Goal: Task Accomplishment & Management: Complete application form

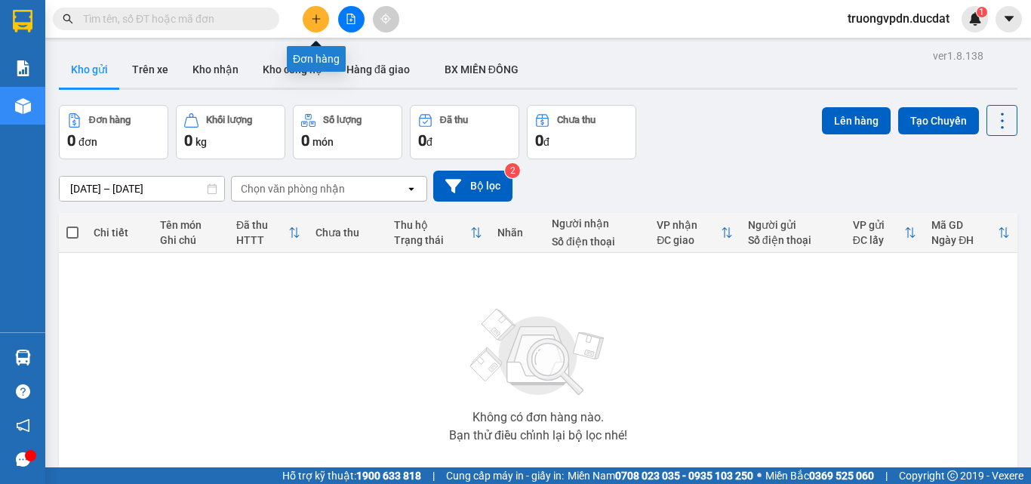
click at [311, 20] on icon "plus" at bounding box center [316, 19] width 11 height 11
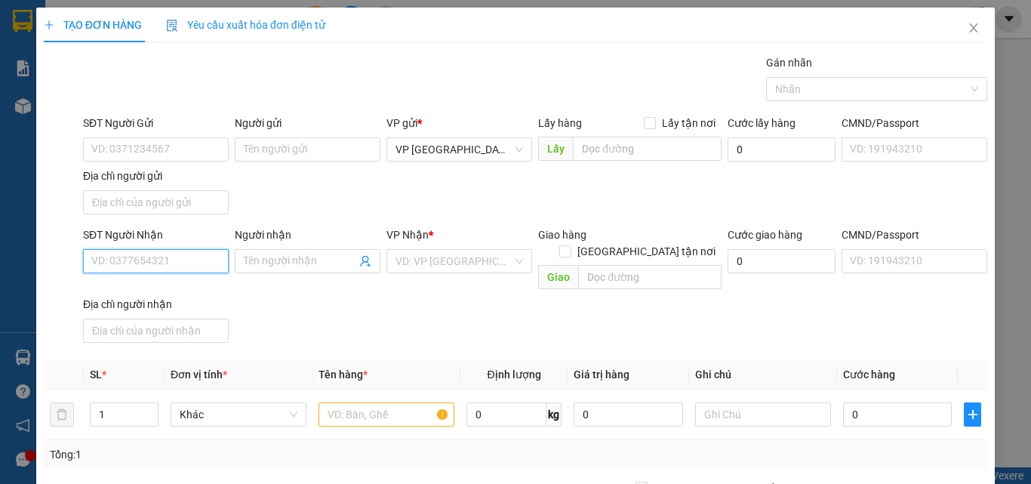
click at [148, 259] on input "SĐT Người Nhận" at bounding box center [156, 261] width 146 height 24
click at [117, 291] on div "0339710799" at bounding box center [154, 291] width 126 height 17
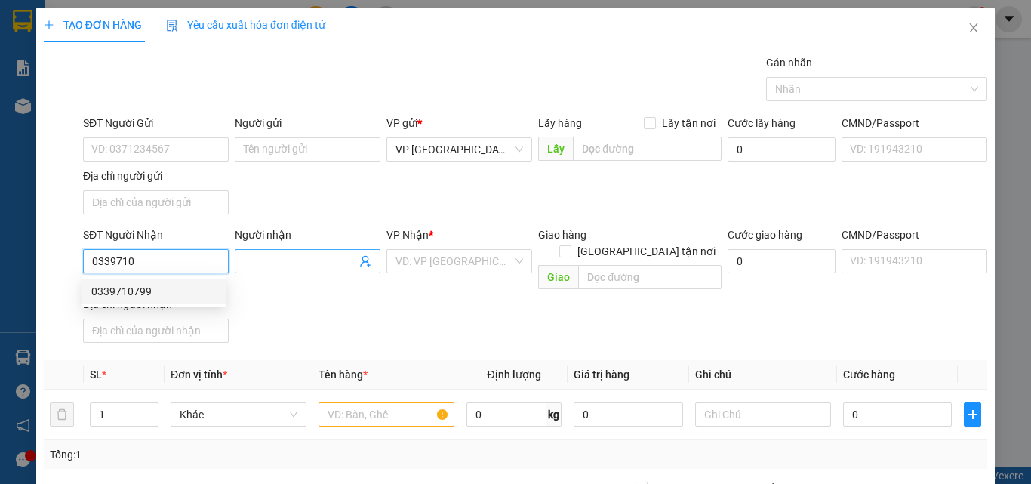
type input "0339710799"
type input "IAKA"
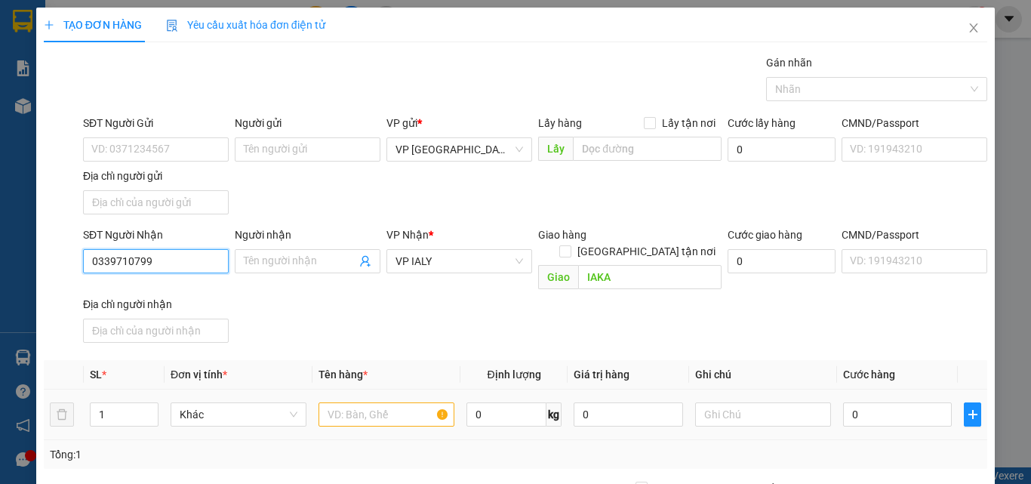
type input "0339710799"
click at [353, 402] on input "text" at bounding box center [387, 414] width 136 height 24
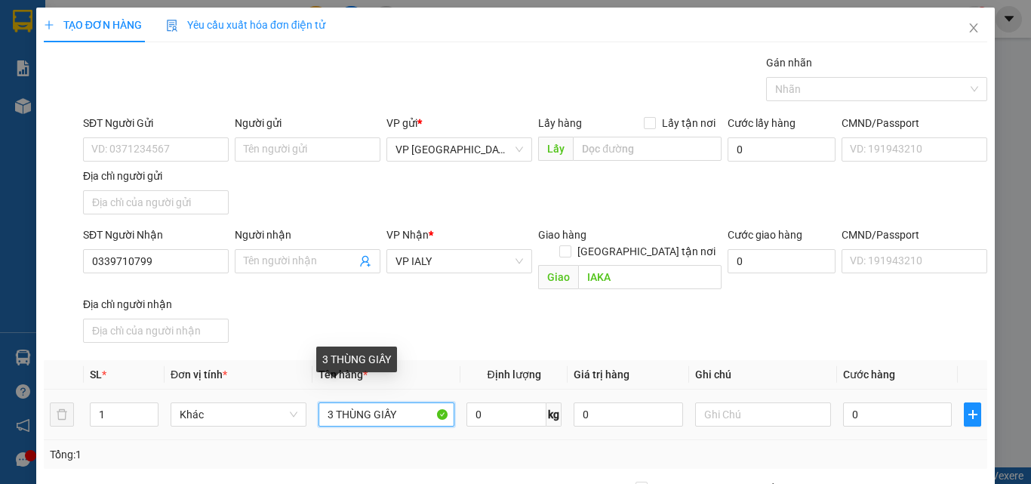
type input "3 THÙNG GIẤY"
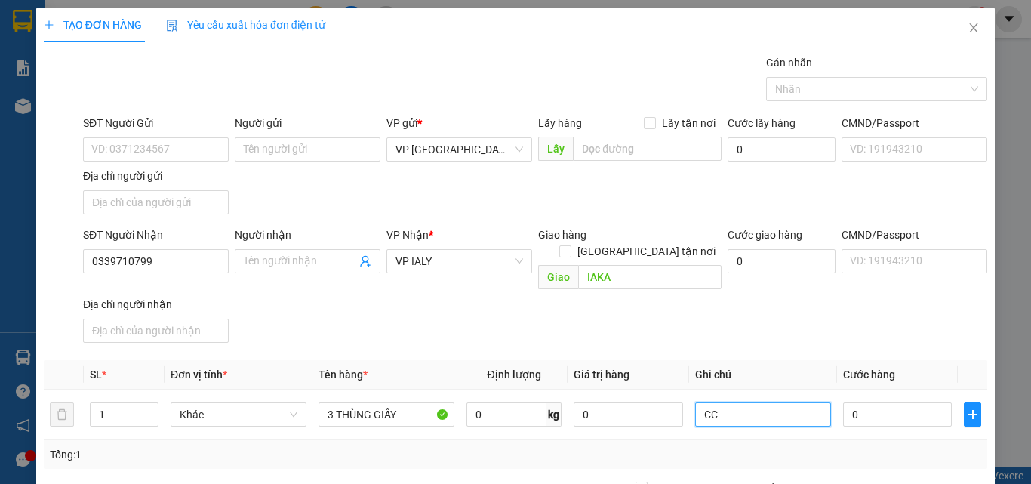
type input "CC"
type input "1"
type input "18"
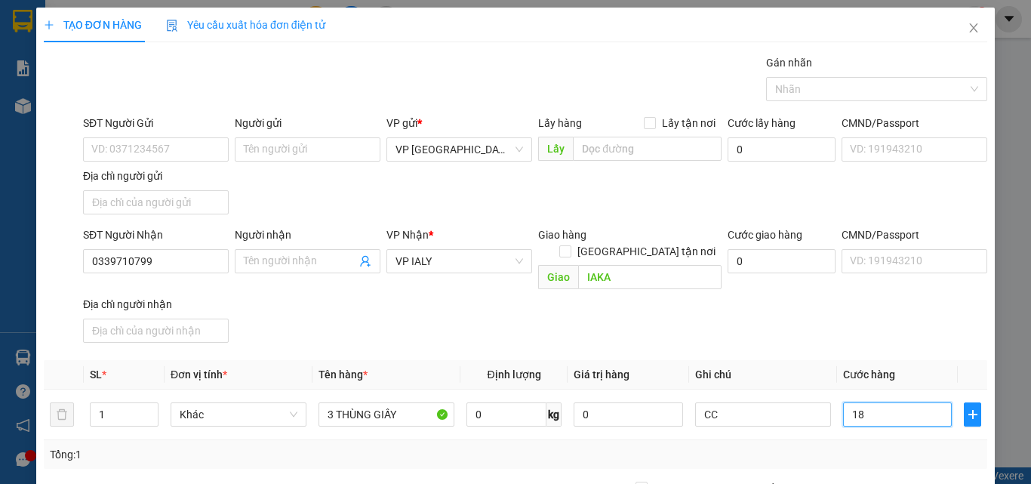
type input "18"
type input "180"
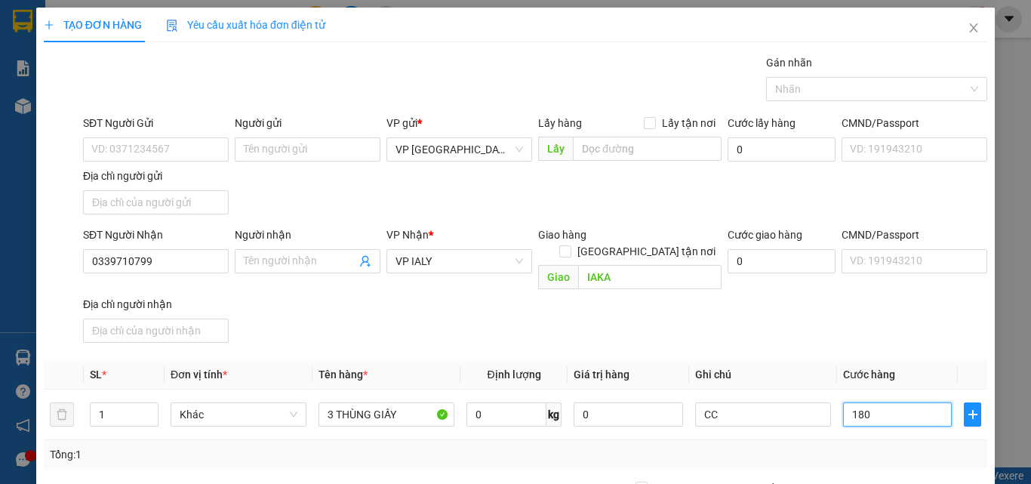
type input "1.800"
type input "18.000"
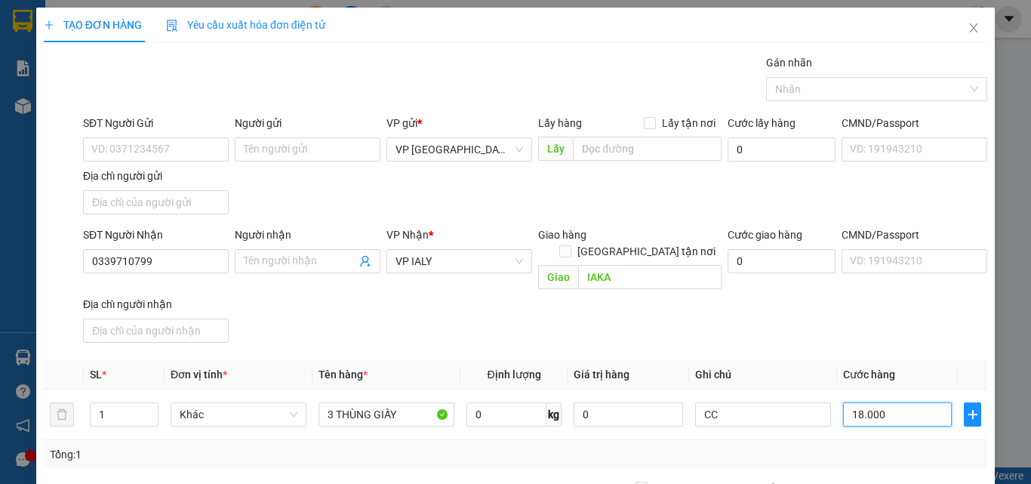
type input "18.000"
type input "180.000"
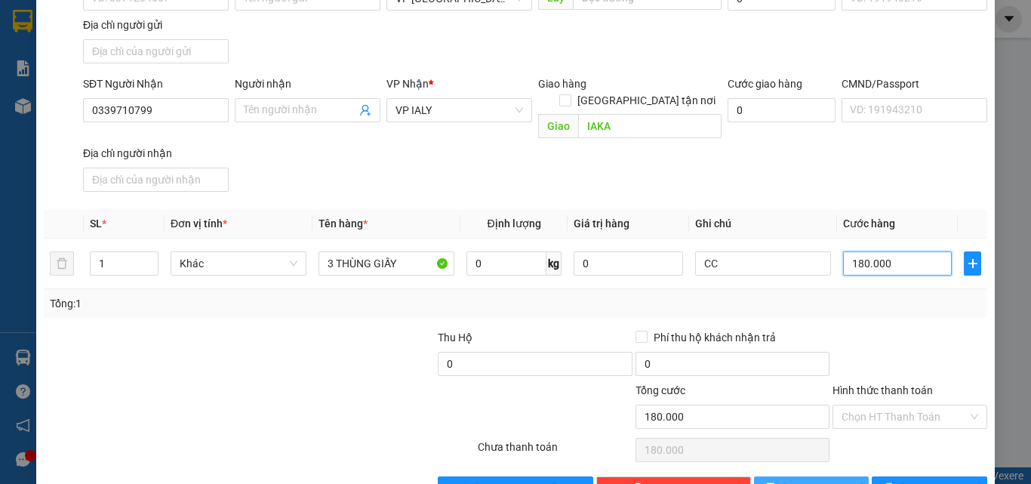
type input "180.000"
click at [832, 476] on button "Lưu" at bounding box center [811, 488] width 115 height 24
type input "0"
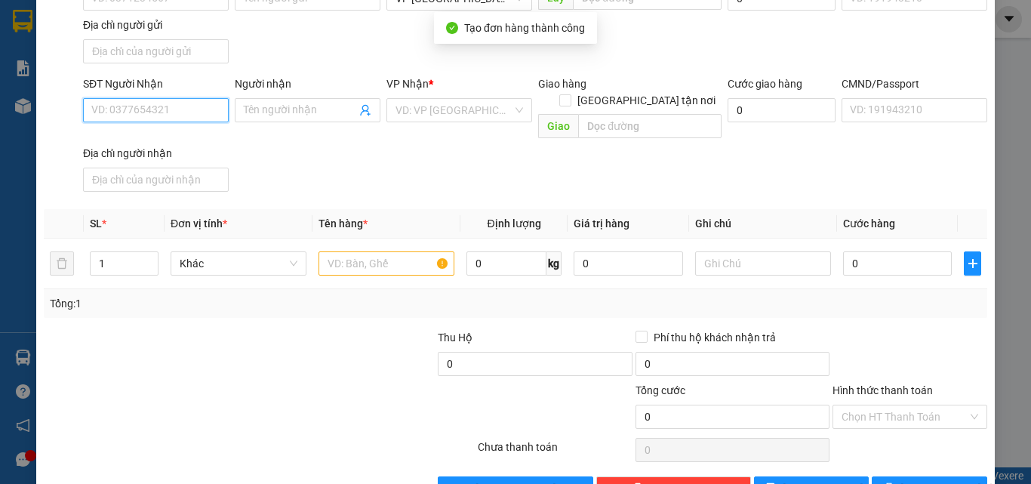
click at [158, 107] on input "SĐT Người Nhận" at bounding box center [156, 110] width 146 height 24
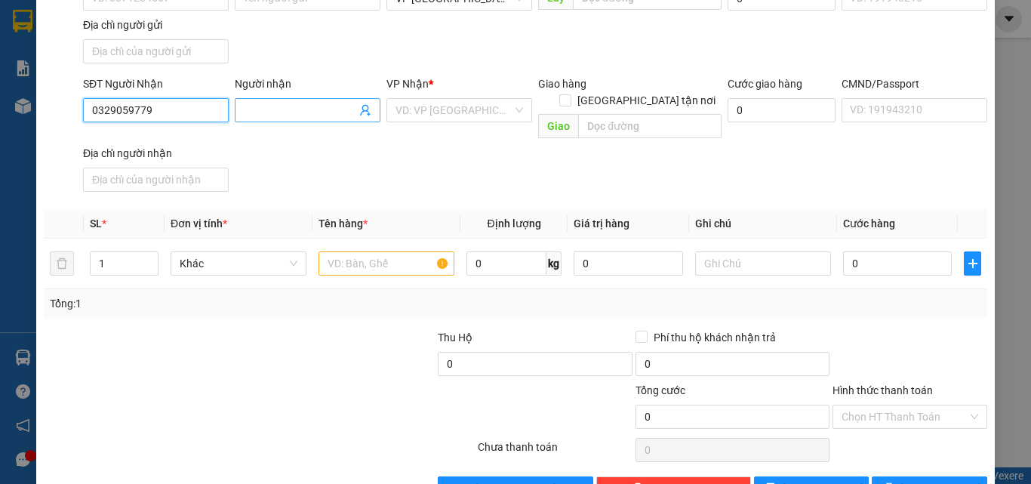
scroll to position [0, 0]
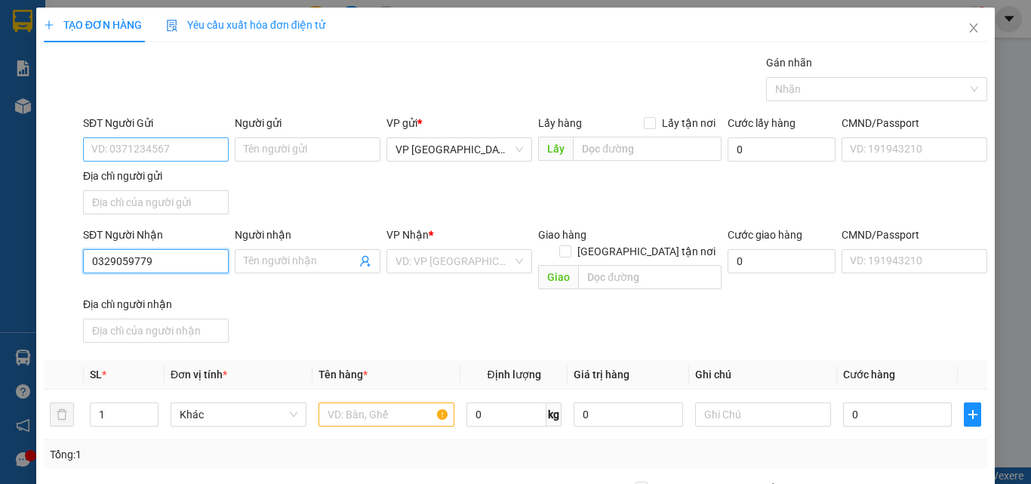
type input "0329059779"
click at [105, 152] on input "SĐT Người Gửi" at bounding box center [156, 149] width 146 height 24
click at [171, 147] on input "093551" at bounding box center [156, 149] width 146 height 24
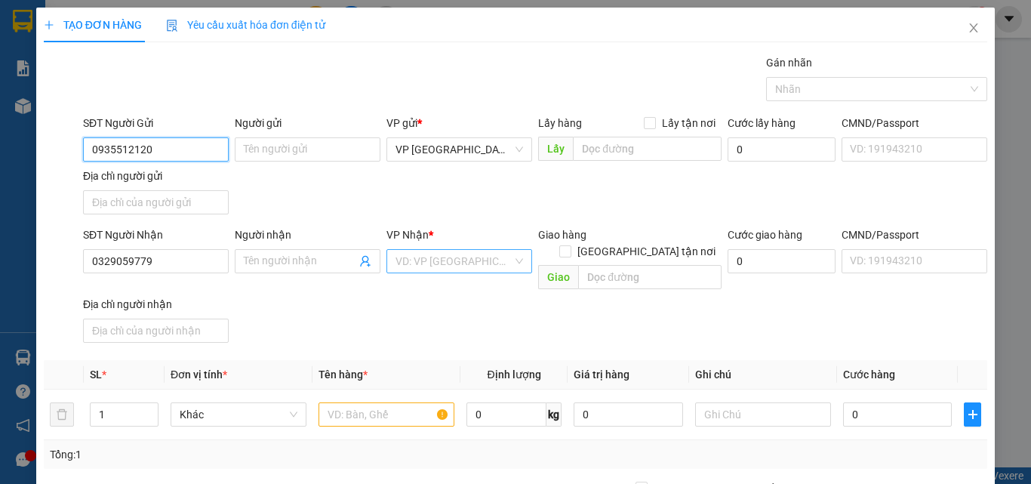
type input "0935512120"
click at [473, 260] on input "search" at bounding box center [454, 261] width 117 height 23
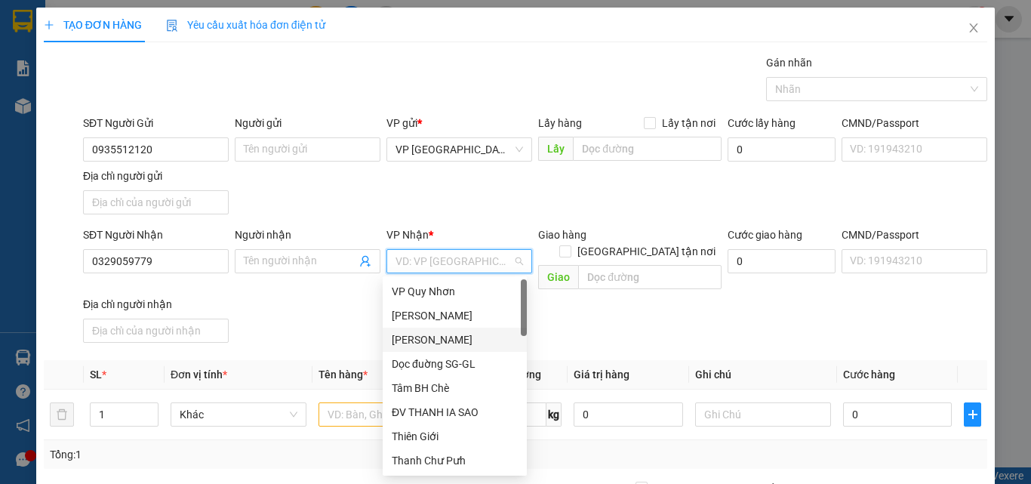
click at [462, 337] on div "Phan Đình Phùng" at bounding box center [455, 339] width 126 height 17
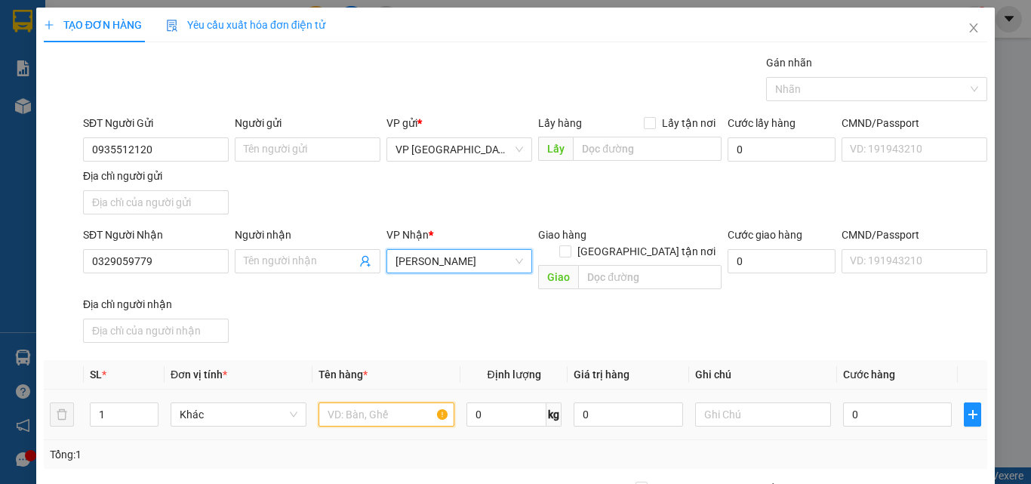
click at [362, 403] on input "text" at bounding box center [387, 414] width 136 height 24
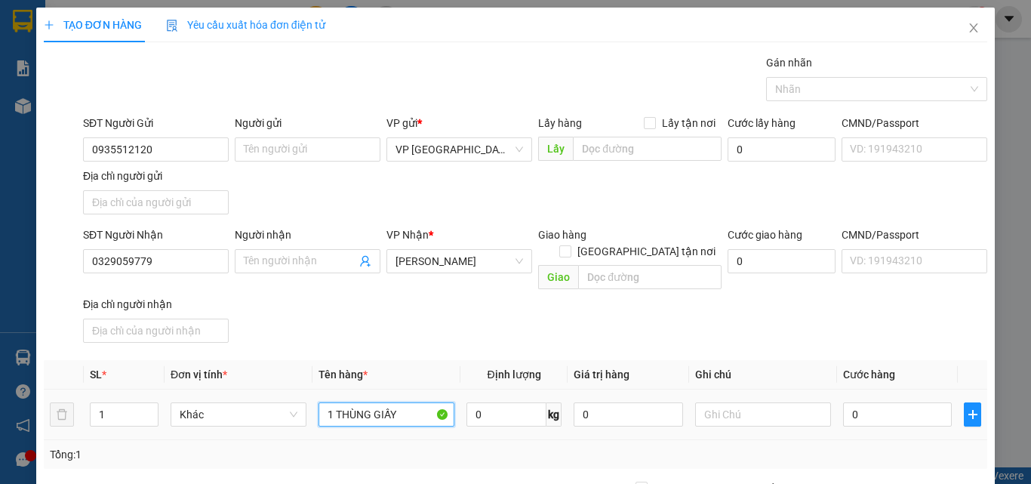
type input "1 THÙNG GIẤY"
type input "CC"
type input "4"
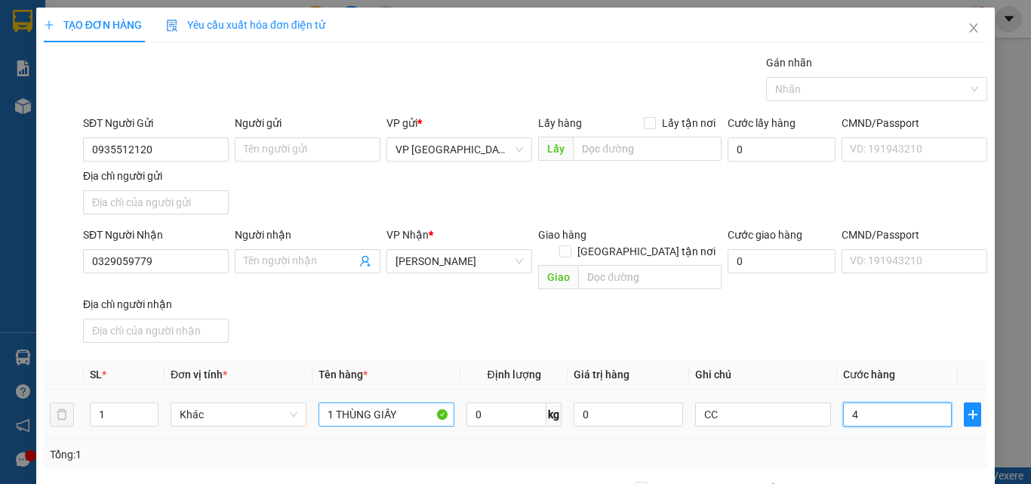
type input "40"
type input "400"
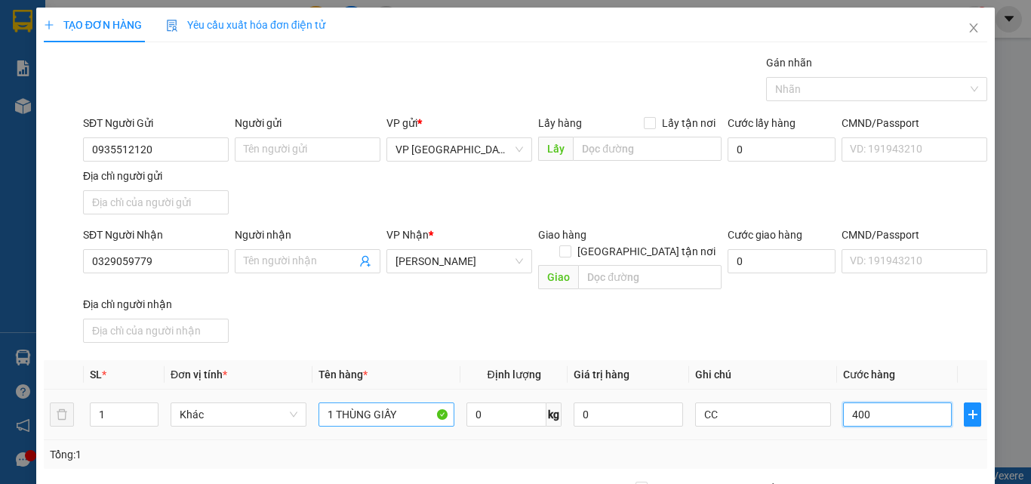
type input "400"
type input "4.000"
type input "40.000"
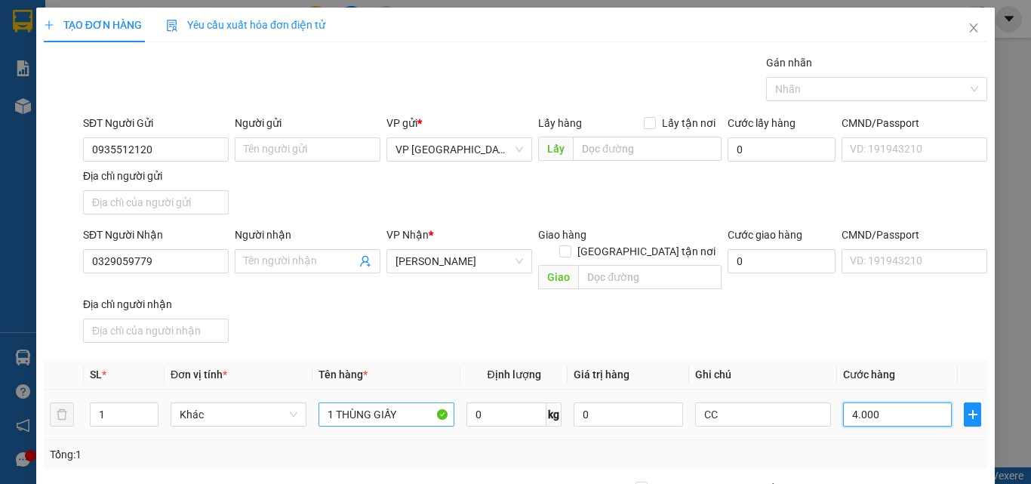
type input "40.000"
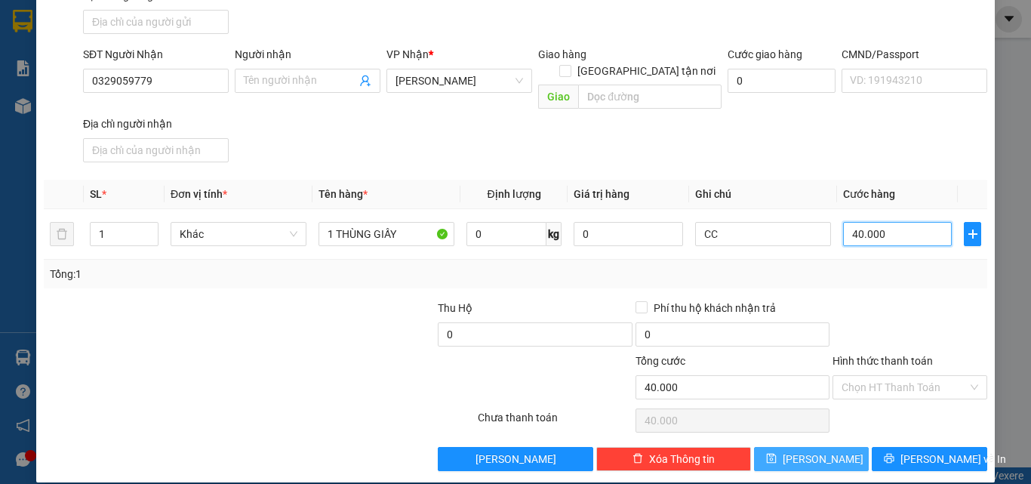
type input "40.000"
click at [830, 447] on button "Lưu" at bounding box center [811, 459] width 115 height 24
type input "0"
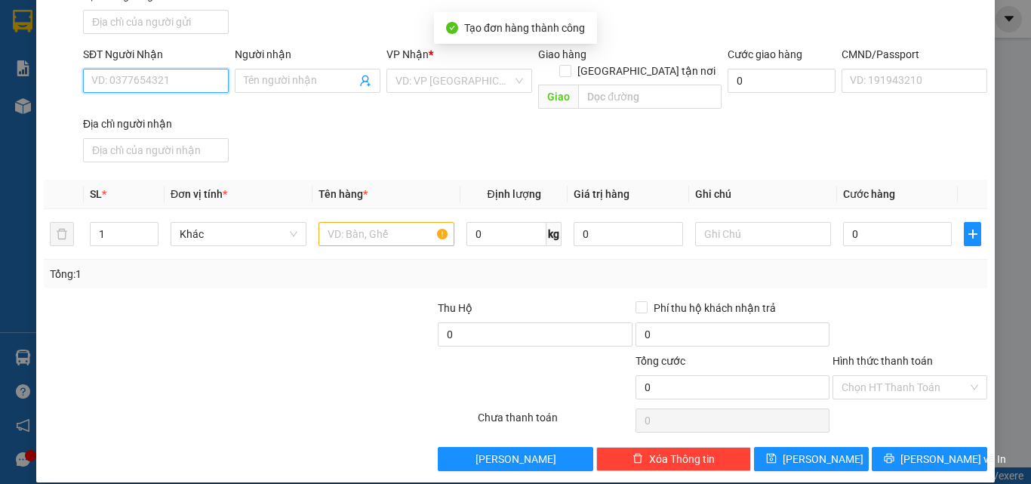
click at [153, 87] on input "SĐT Người Nhận" at bounding box center [156, 81] width 146 height 24
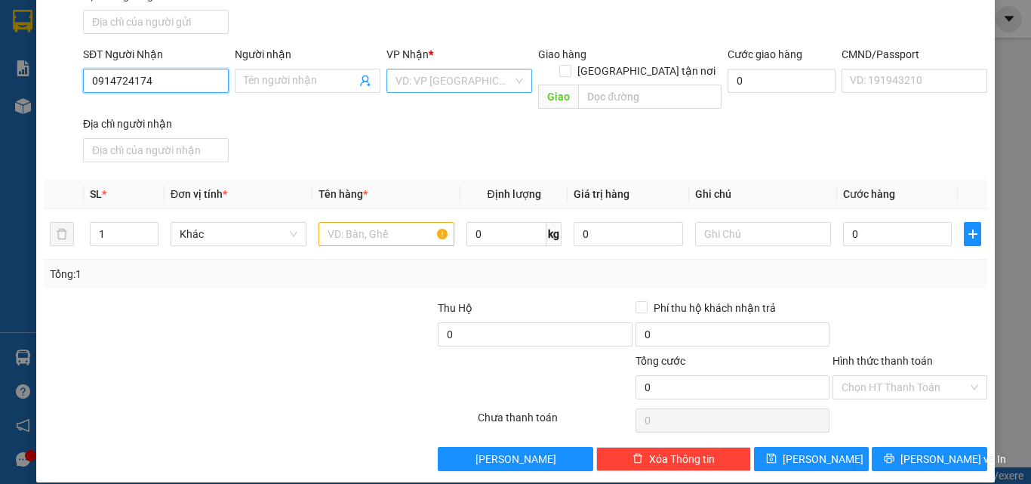
type input "0914724174"
click at [421, 81] on input "search" at bounding box center [454, 80] width 117 height 23
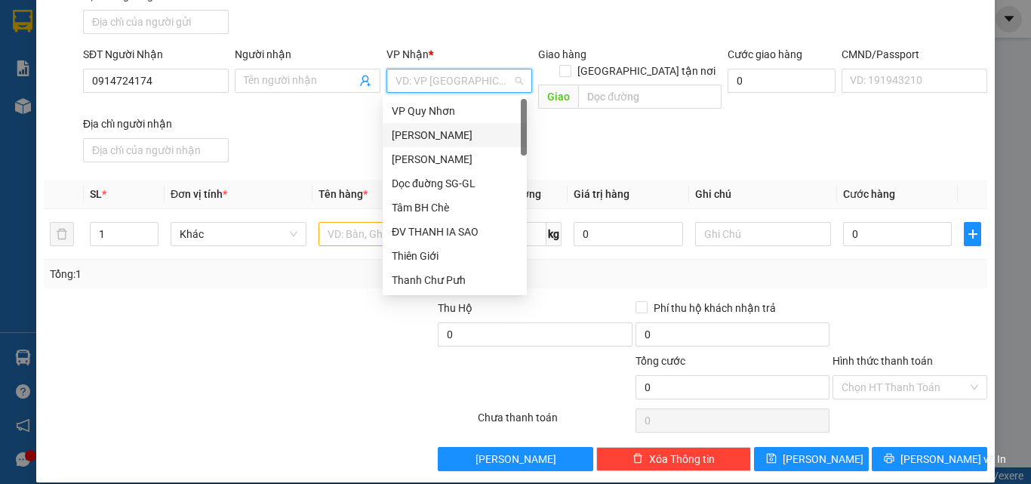
click at [431, 137] on div "Lê Đại Hành" at bounding box center [455, 135] width 126 height 17
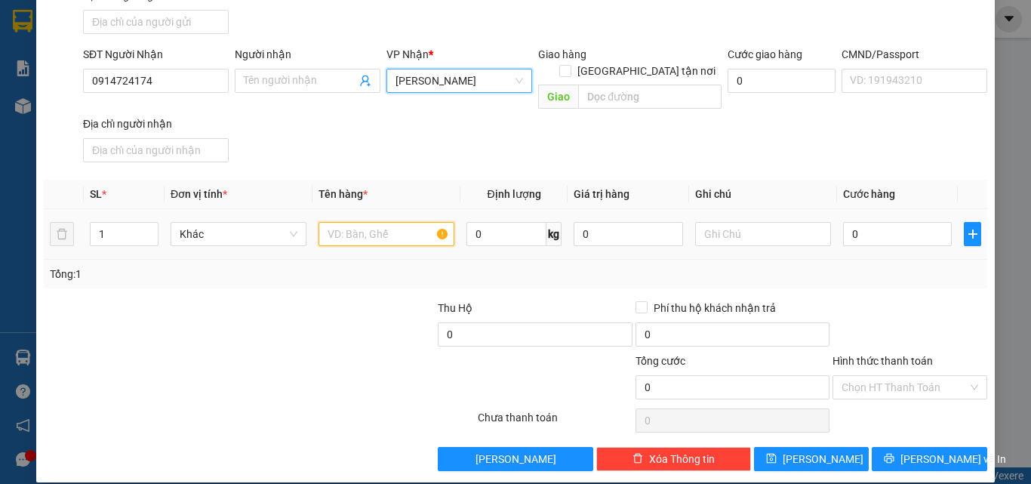
click at [363, 222] on input "text" at bounding box center [387, 234] width 136 height 24
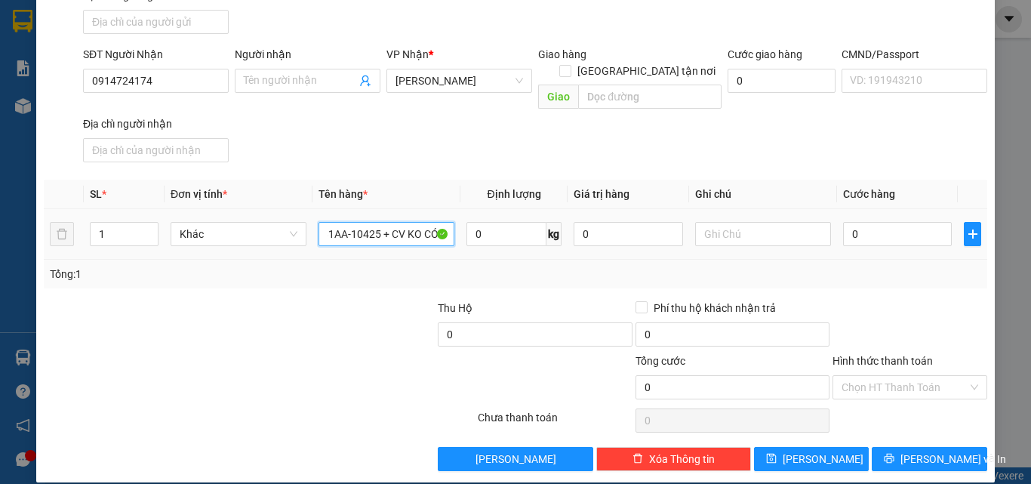
scroll to position [0, 44]
type input "1 XM 81AA-10425 + CV KO CÓ CK"
type input "CC KO BAO TRẦY XƯỚC"
type input "4"
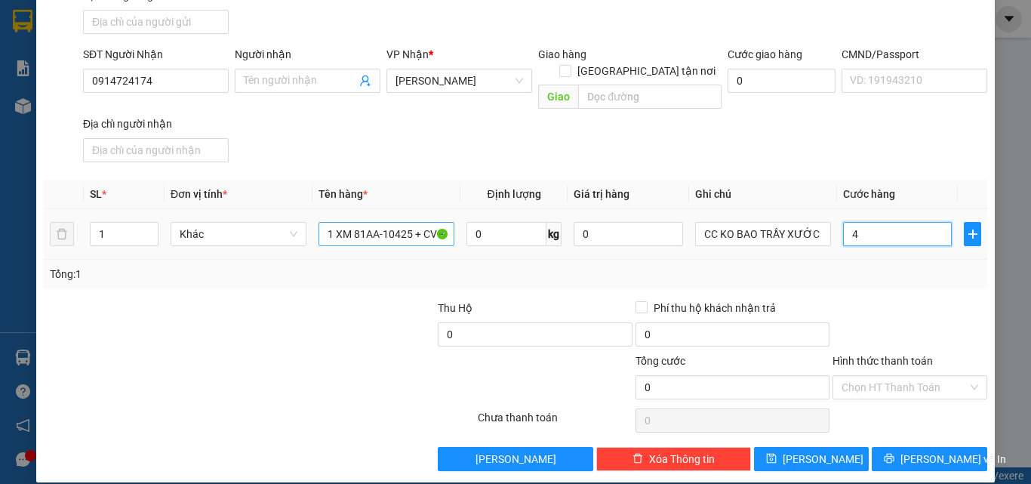
type input "4"
type input "40"
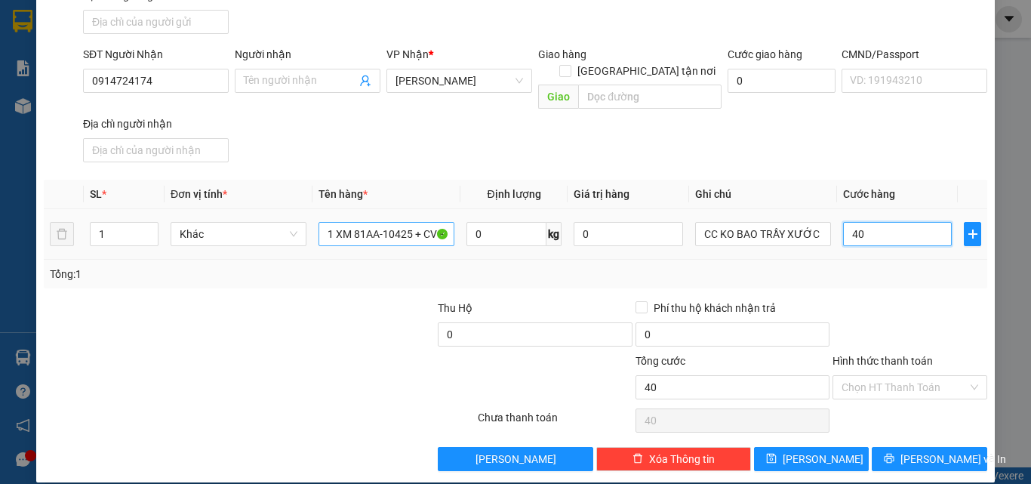
type input "400"
type input "4.000"
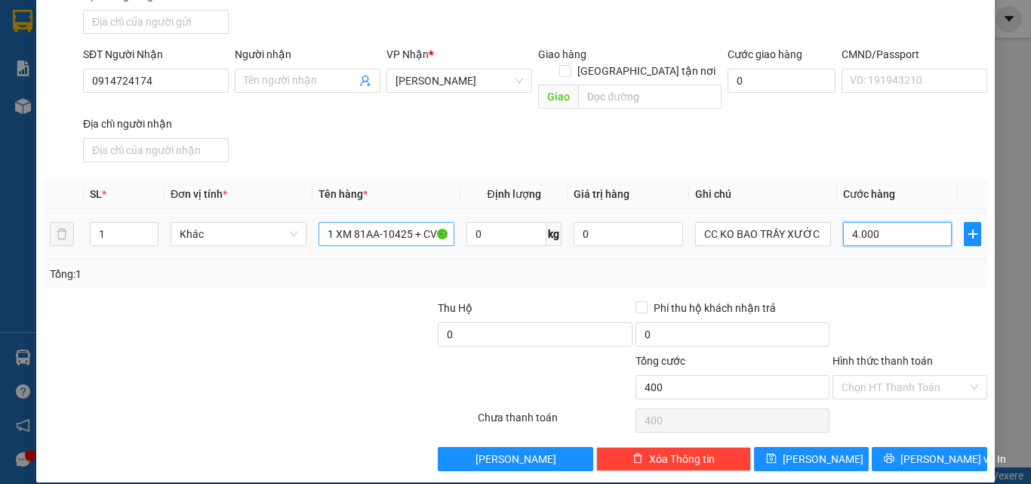
type input "4.000"
type input "40.000"
type input "400.000"
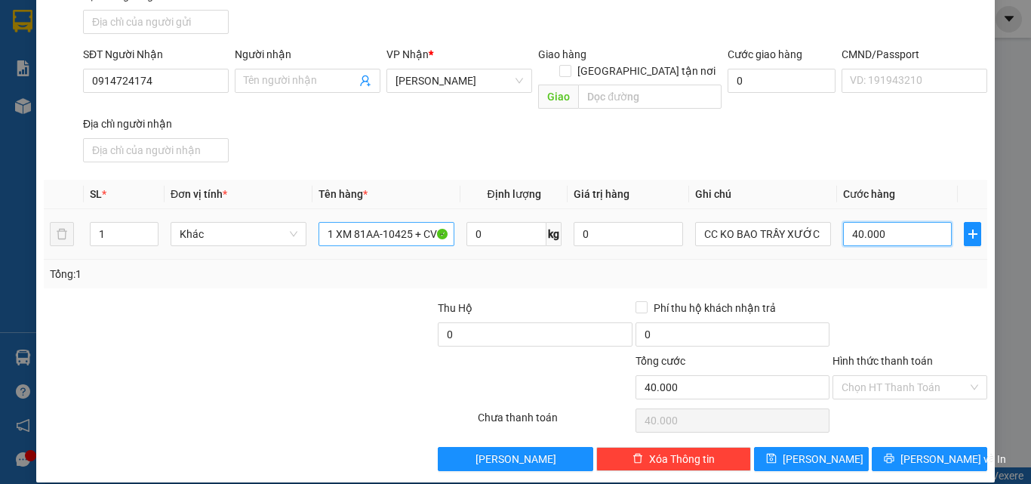
type input "400.000"
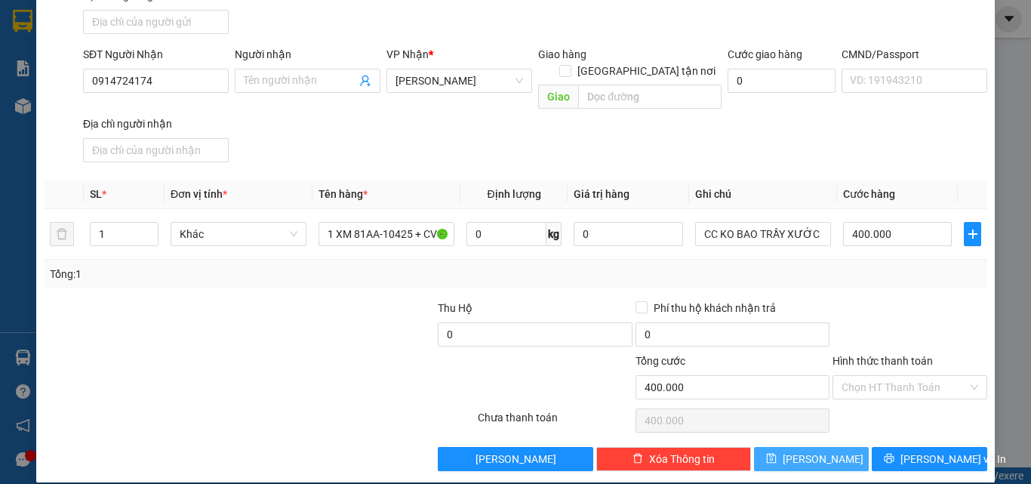
click at [839, 447] on button "Lưu" at bounding box center [811, 459] width 115 height 24
type input "0"
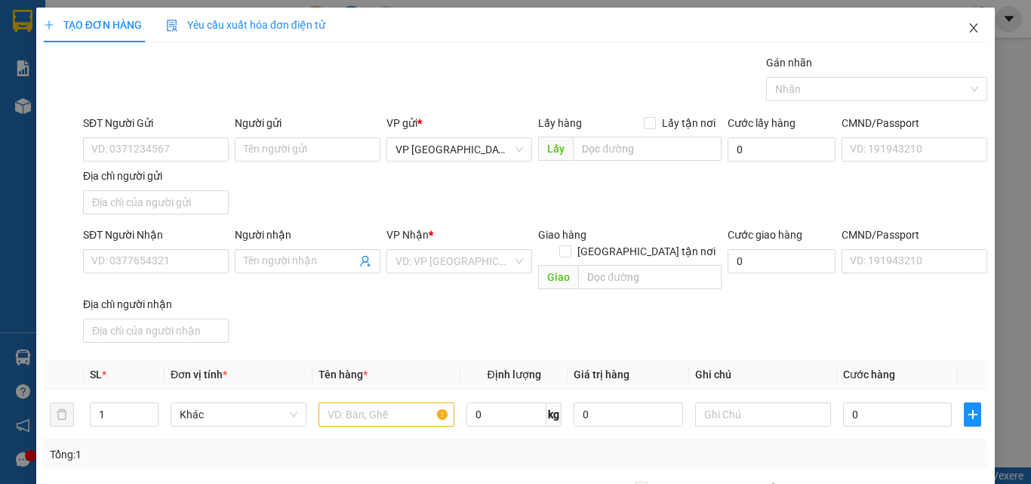
click at [968, 28] on icon "close" at bounding box center [974, 28] width 12 height 12
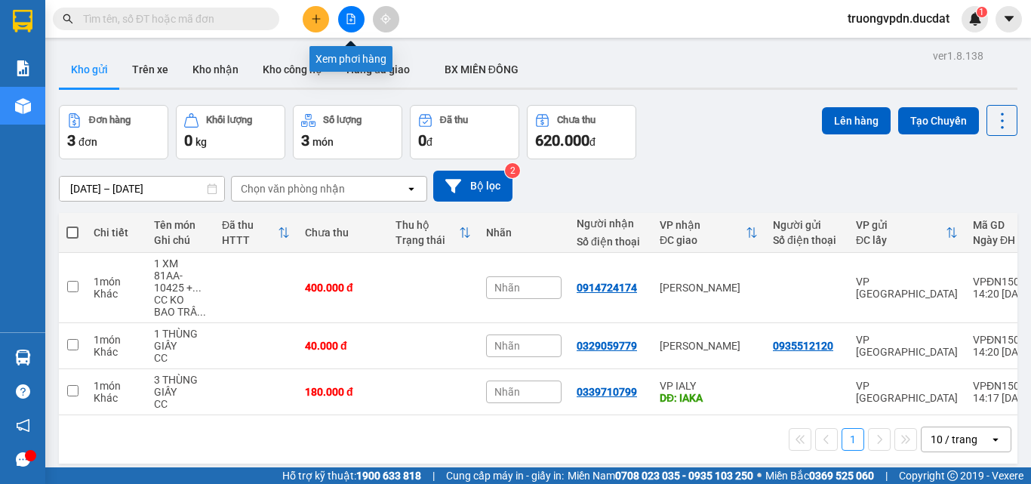
click at [351, 14] on icon "file-add" at bounding box center [351, 19] width 8 height 11
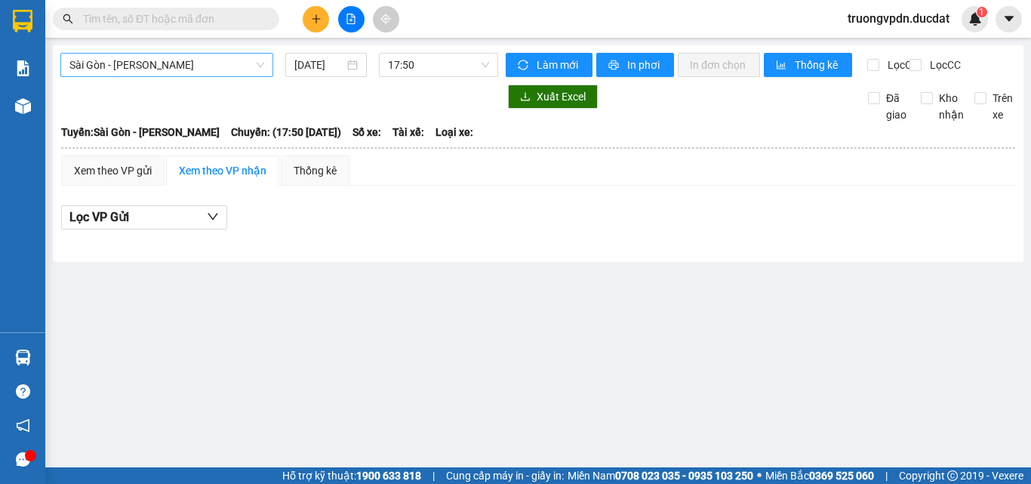
click at [201, 63] on span "Sài Gòn - Gia Lai" at bounding box center [166, 65] width 195 height 23
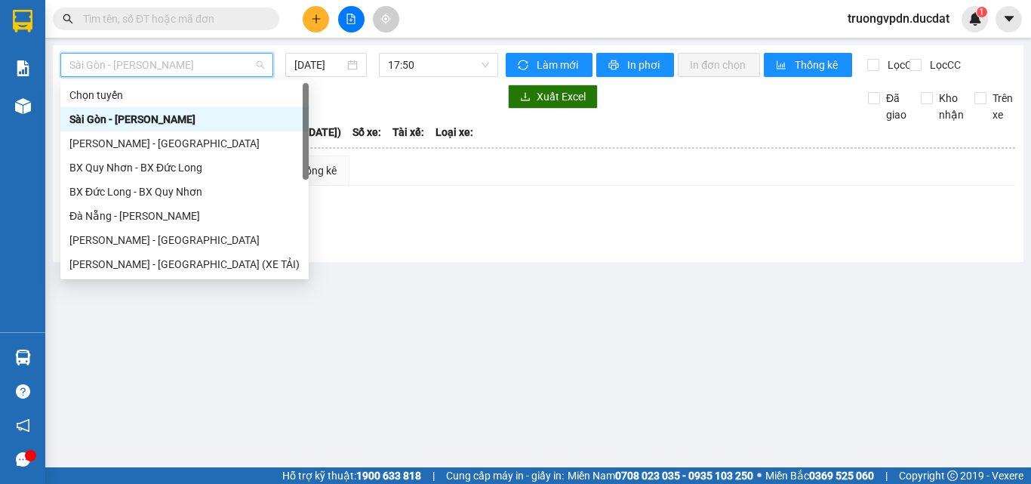
click at [547, 246] on div at bounding box center [538, 242] width 954 height 8
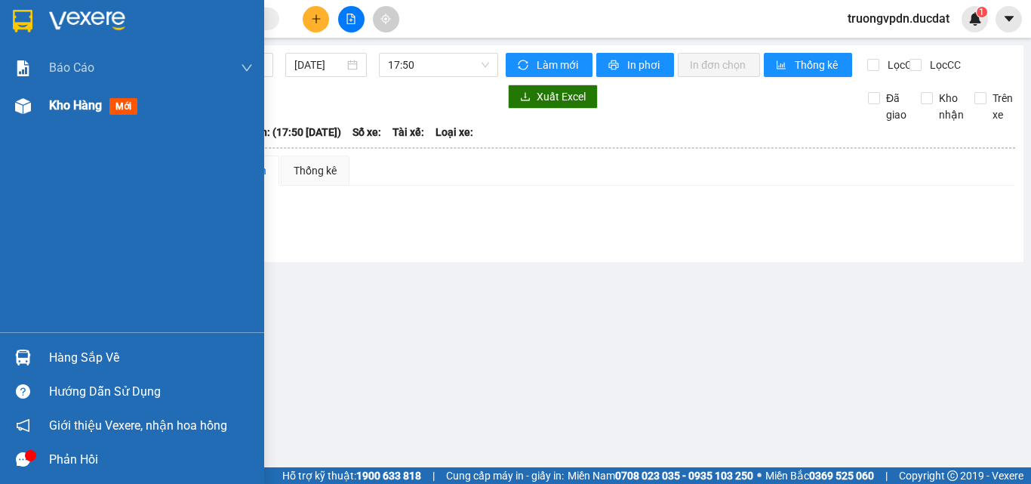
click at [42, 107] on div "Kho hàng mới" at bounding box center [132, 106] width 264 height 38
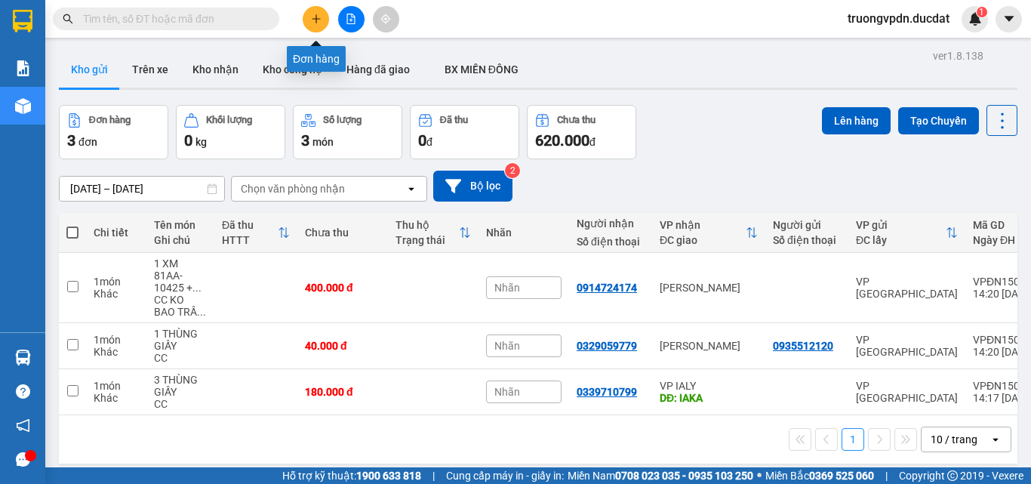
click at [315, 14] on icon "plus" at bounding box center [316, 19] width 11 height 11
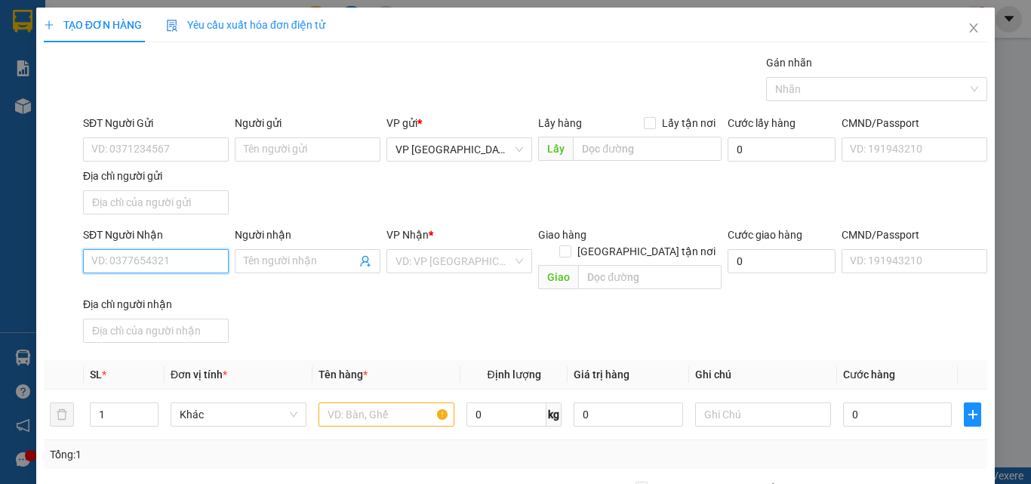
click at [185, 265] on input "SĐT Người Nhận" at bounding box center [156, 261] width 146 height 24
click at [156, 291] on div "0905339635" at bounding box center [154, 291] width 126 height 17
type input "0905339635"
type input "BX ĐĂK ĐOA"
type input "0905339635"
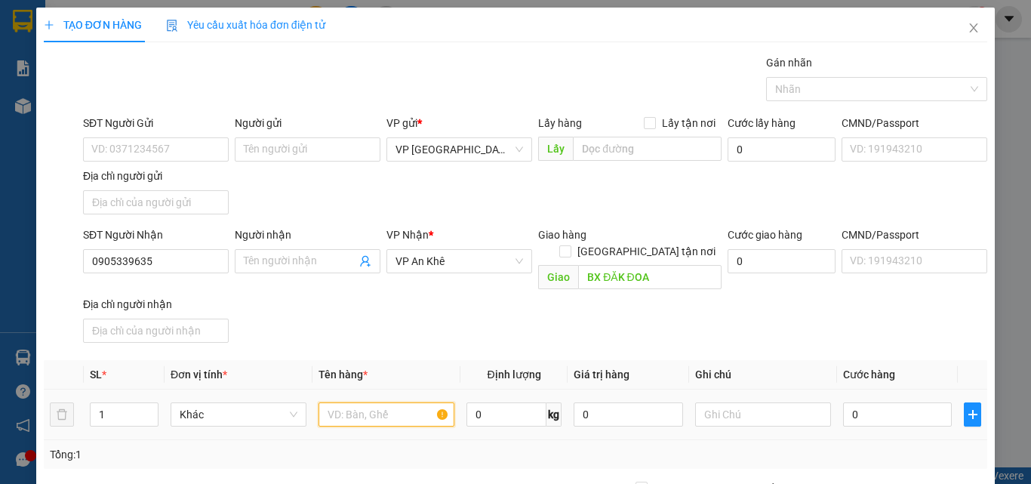
click at [377, 404] on input "text" at bounding box center [387, 414] width 136 height 24
type input "1 HỘP GIẤY"
type input "3"
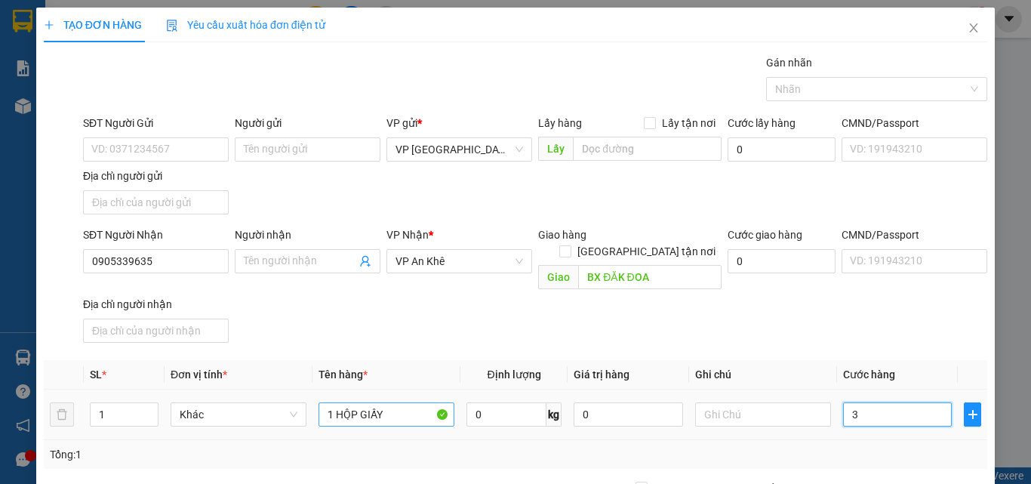
type input "30"
type input "300"
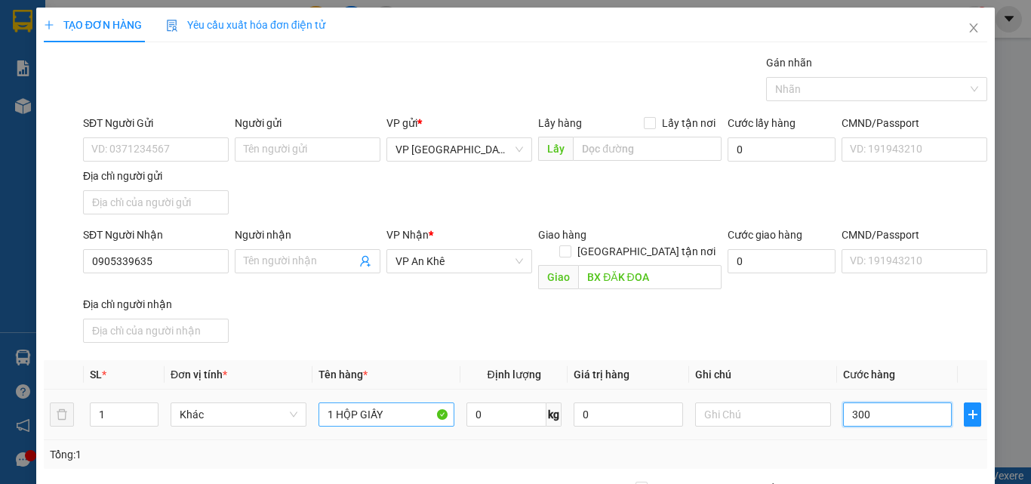
type input "300"
type input "3.000"
type input "30.000"
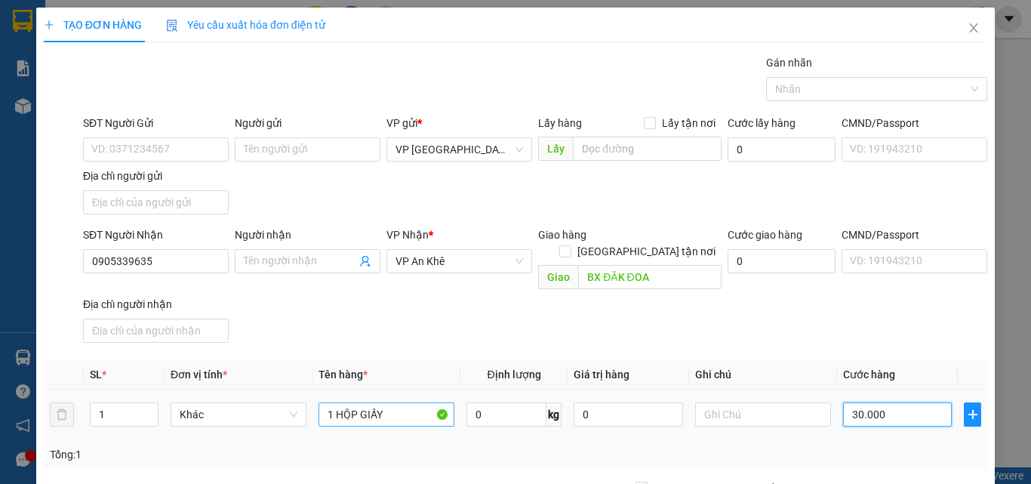
type input "30.000"
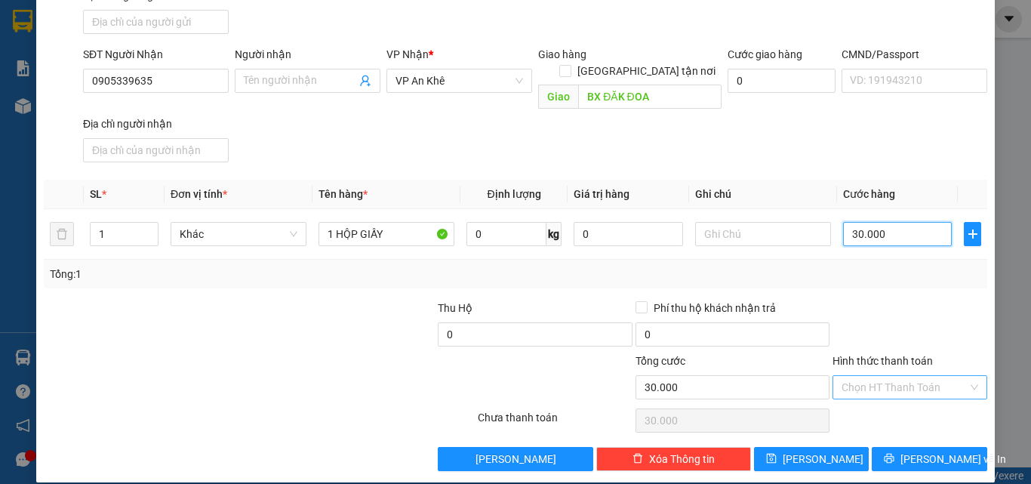
type input "30.000"
click at [902, 376] on input "Hình thức thanh toán" at bounding box center [905, 387] width 126 height 23
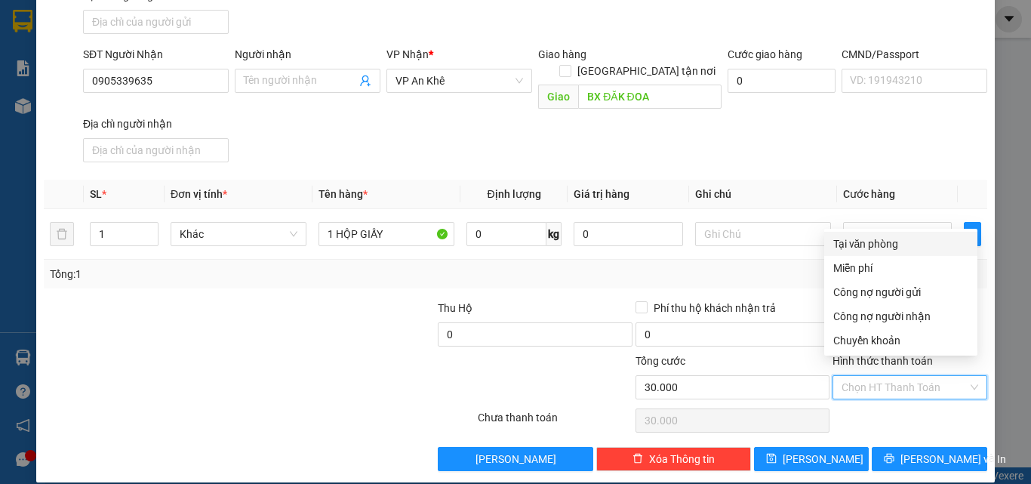
click at [867, 242] on div "Tại văn phòng" at bounding box center [900, 244] width 135 height 17
type input "0"
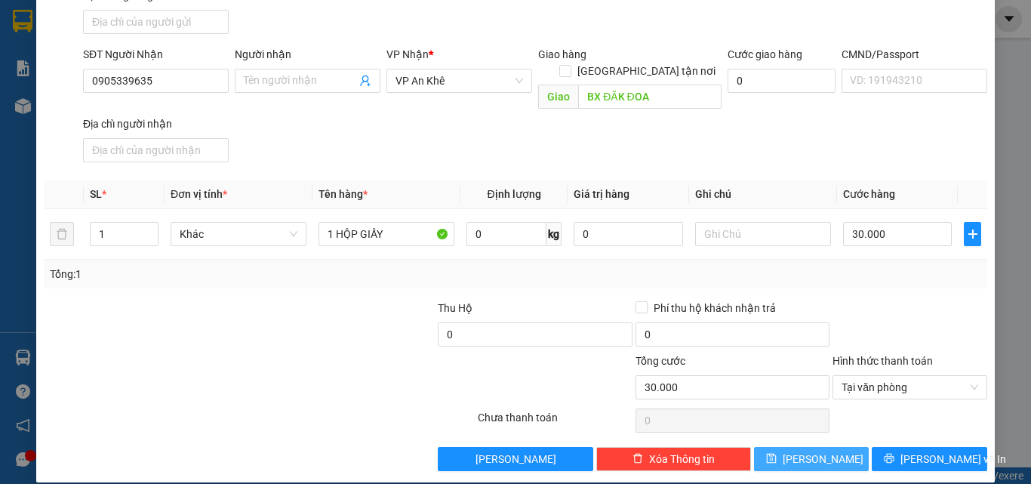
click at [827, 447] on button "Lưu" at bounding box center [811, 459] width 115 height 24
type input "0"
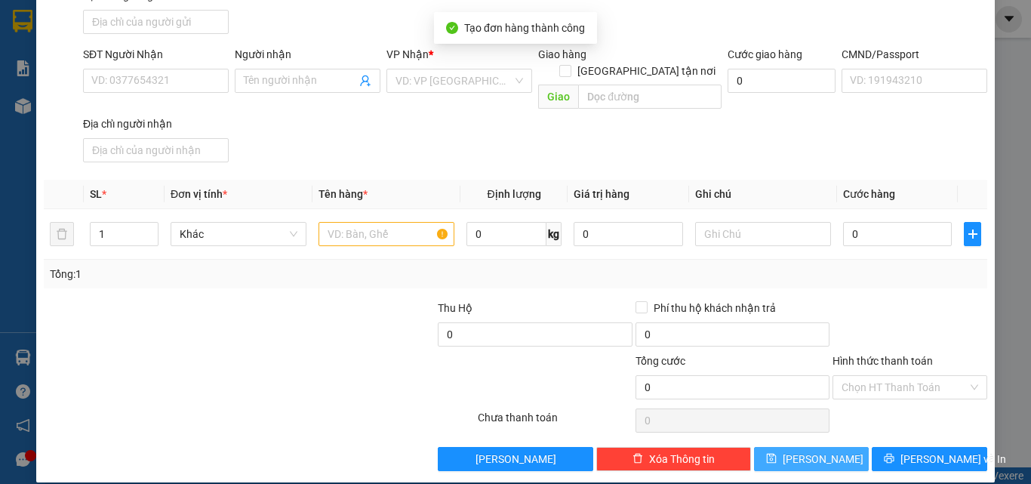
scroll to position [0, 0]
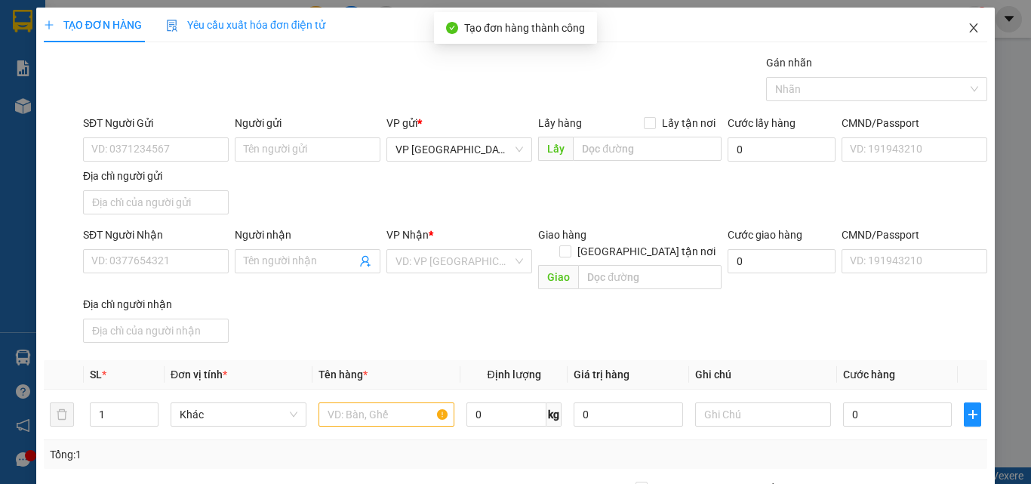
click at [968, 29] on icon "close" at bounding box center [974, 28] width 12 height 12
